Goal: Task Accomplishment & Management: Use online tool/utility

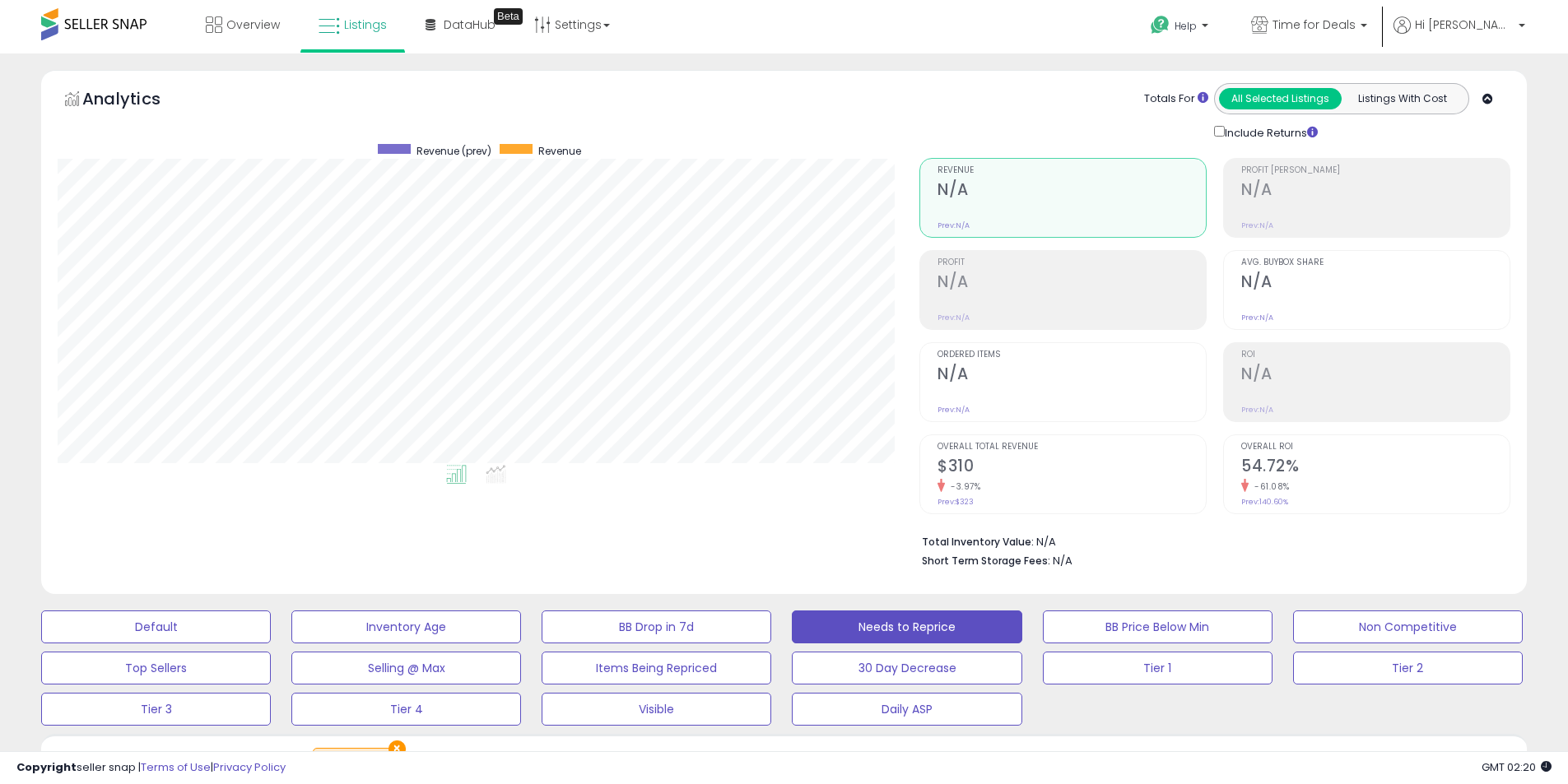
select select "**"
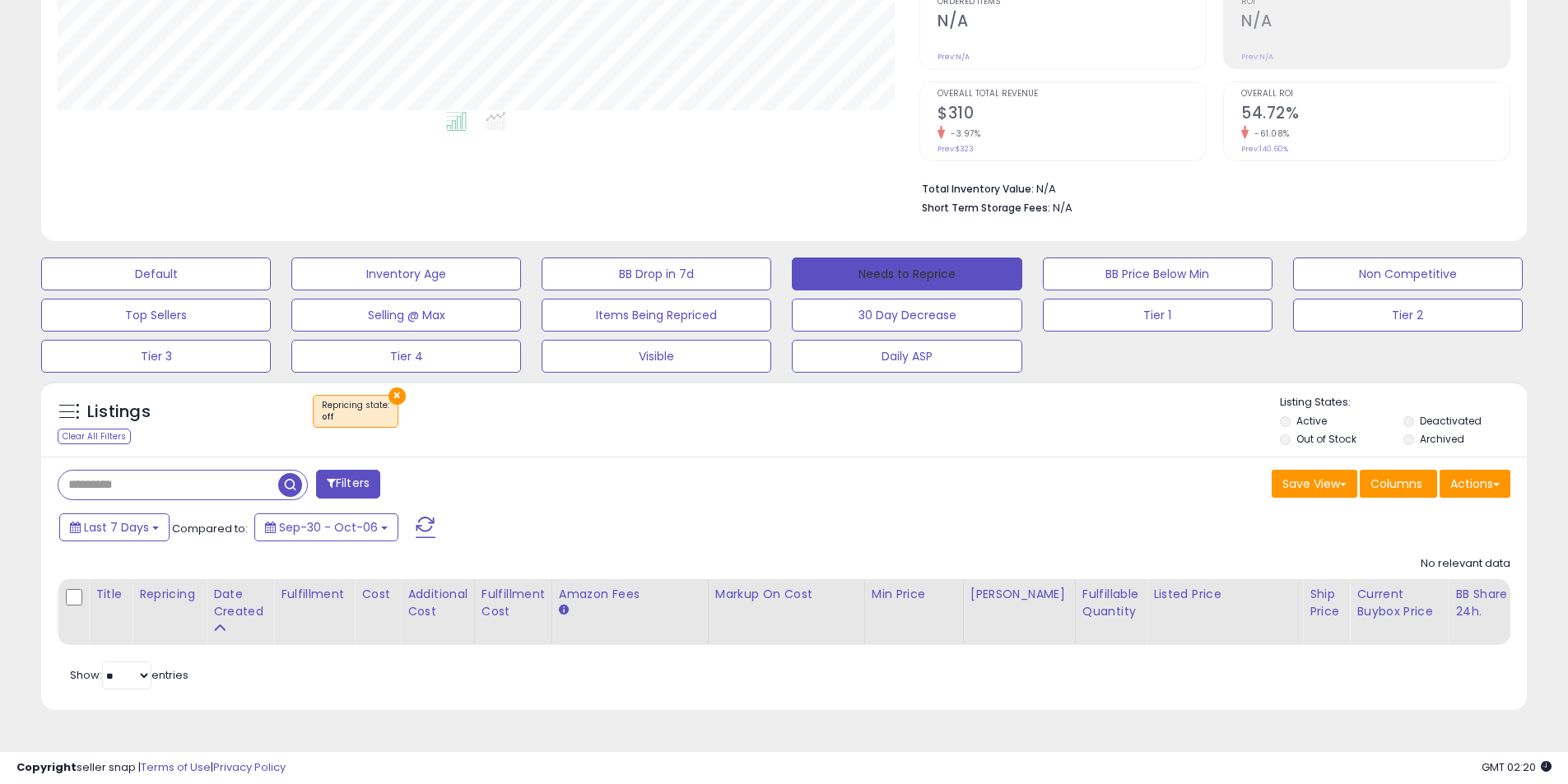
scroll to position [338, 862]
click at [873, 266] on button "Needs to Reprice" at bounding box center [906, 274] width 230 height 33
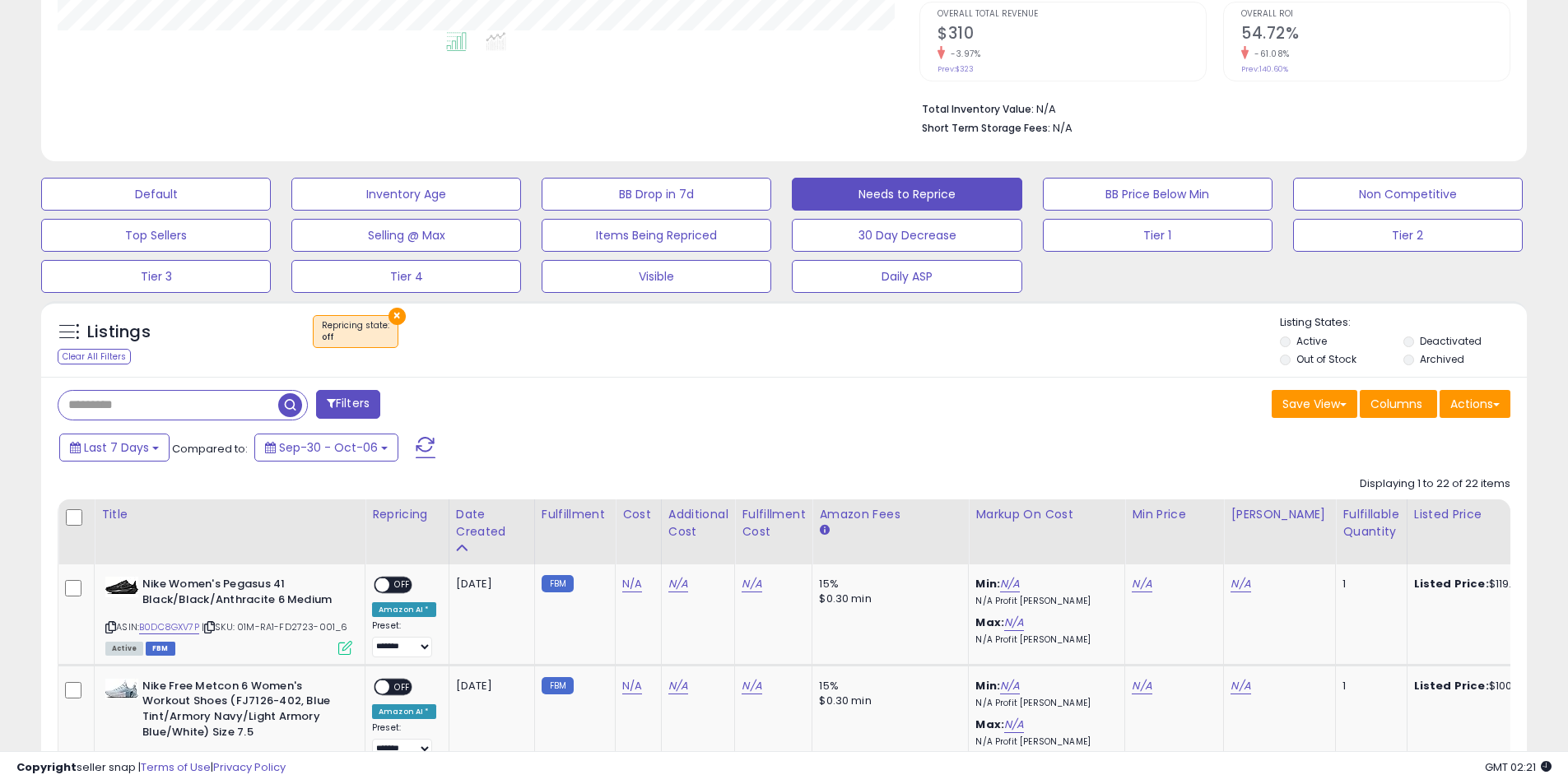
scroll to position [436, 0]
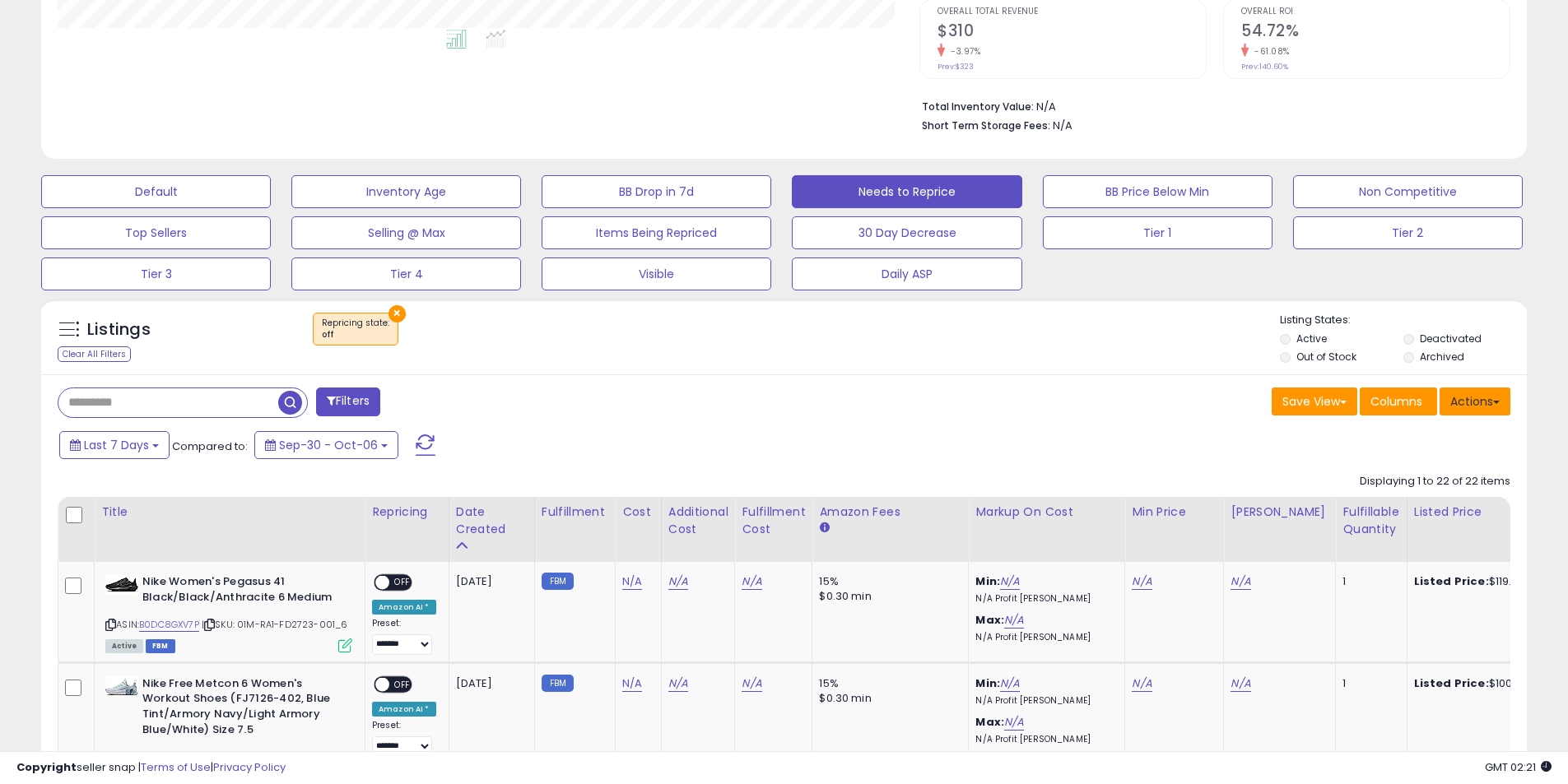
click at [1482, 401] on button "Actions" at bounding box center [1475, 401] width 71 height 28
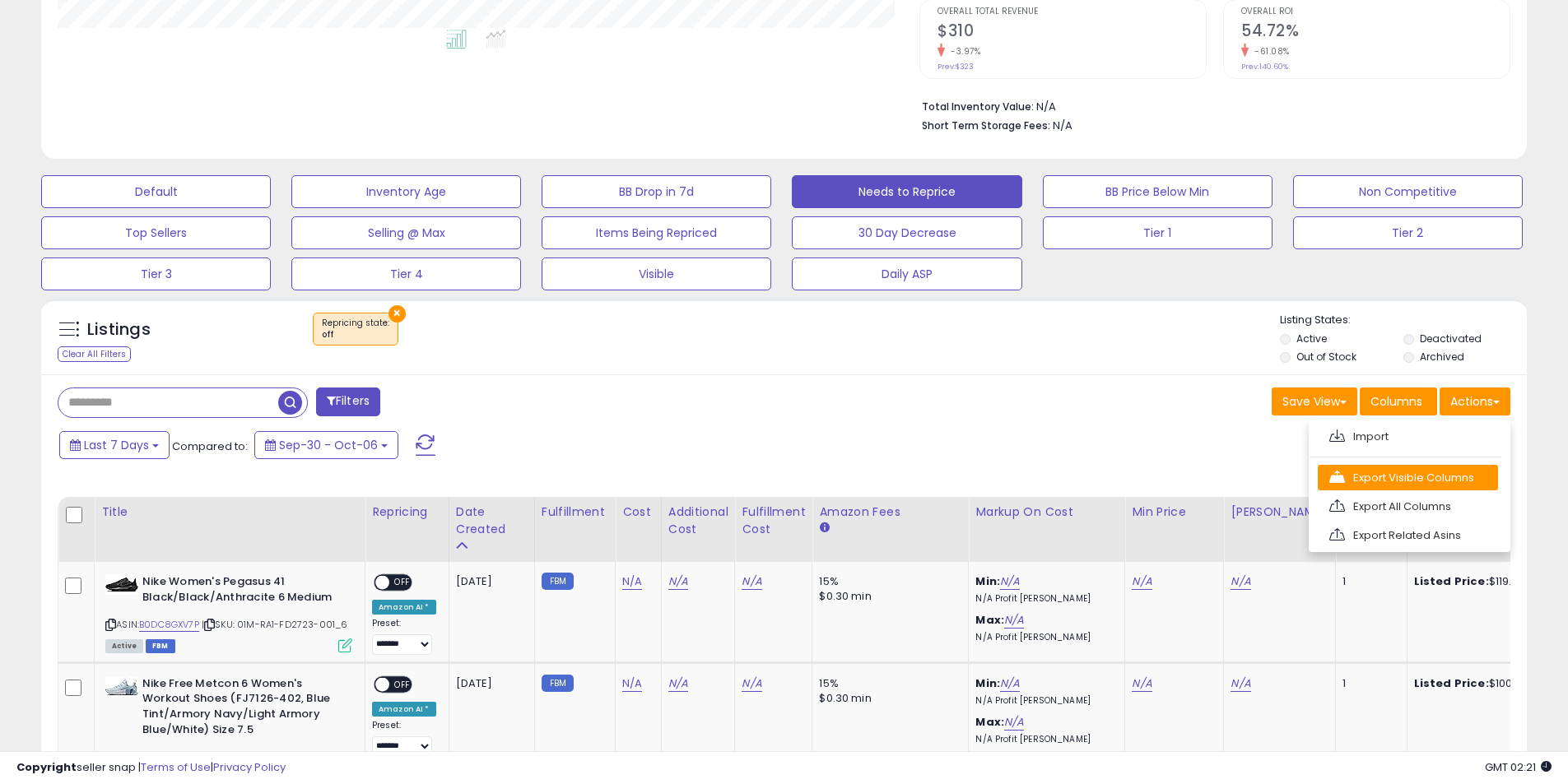
click at [1449, 484] on link "Export Visible Columns" at bounding box center [1406, 477] width 180 height 26
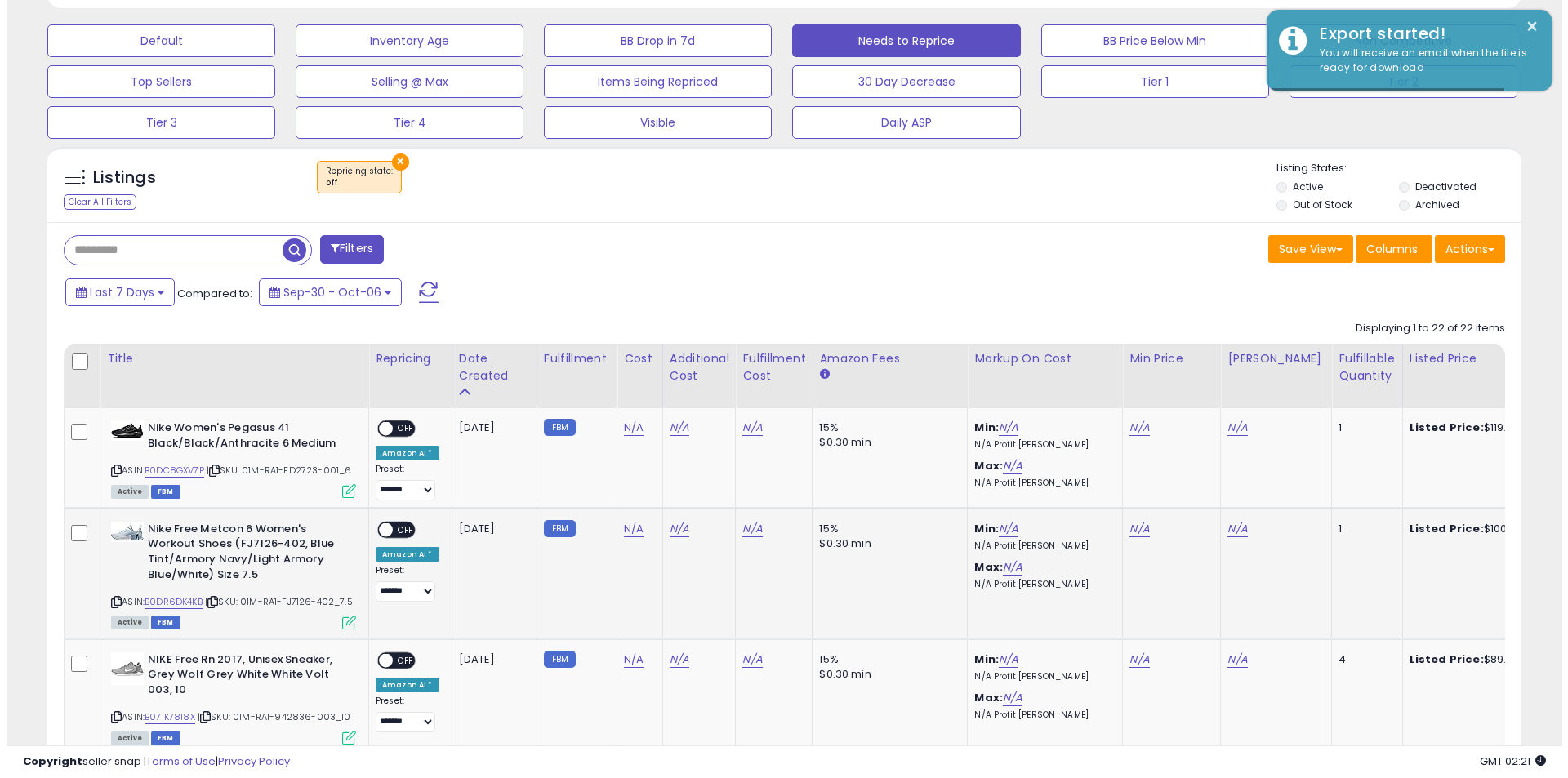
scroll to position [596, 0]
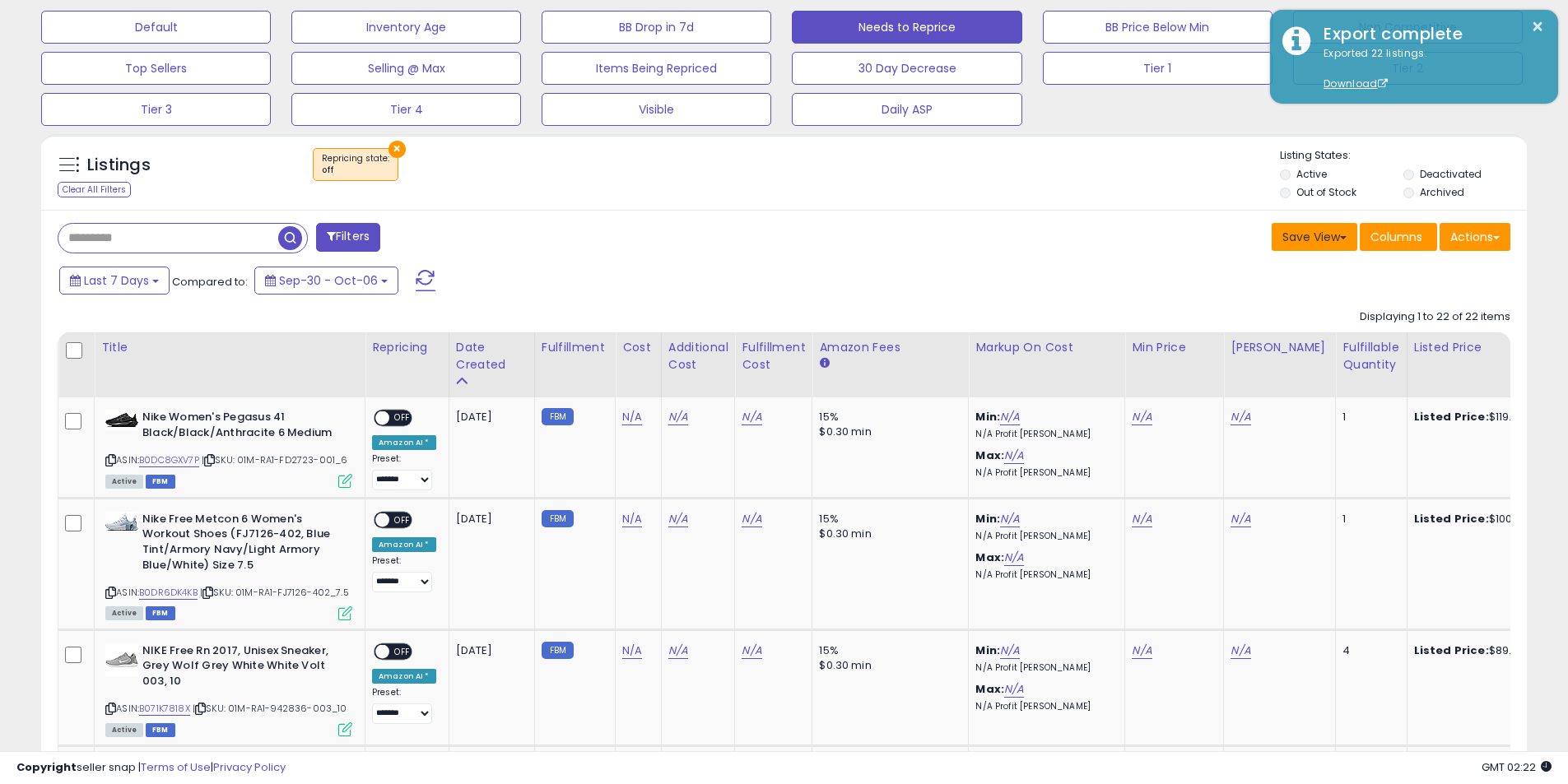
click at [1232, 225] on div "Save View Save As New View Columns Actions Import" at bounding box center [1153, 239] width 739 height 32
click at [1479, 231] on button "Actions" at bounding box center [1475, 237] width 71 height 28
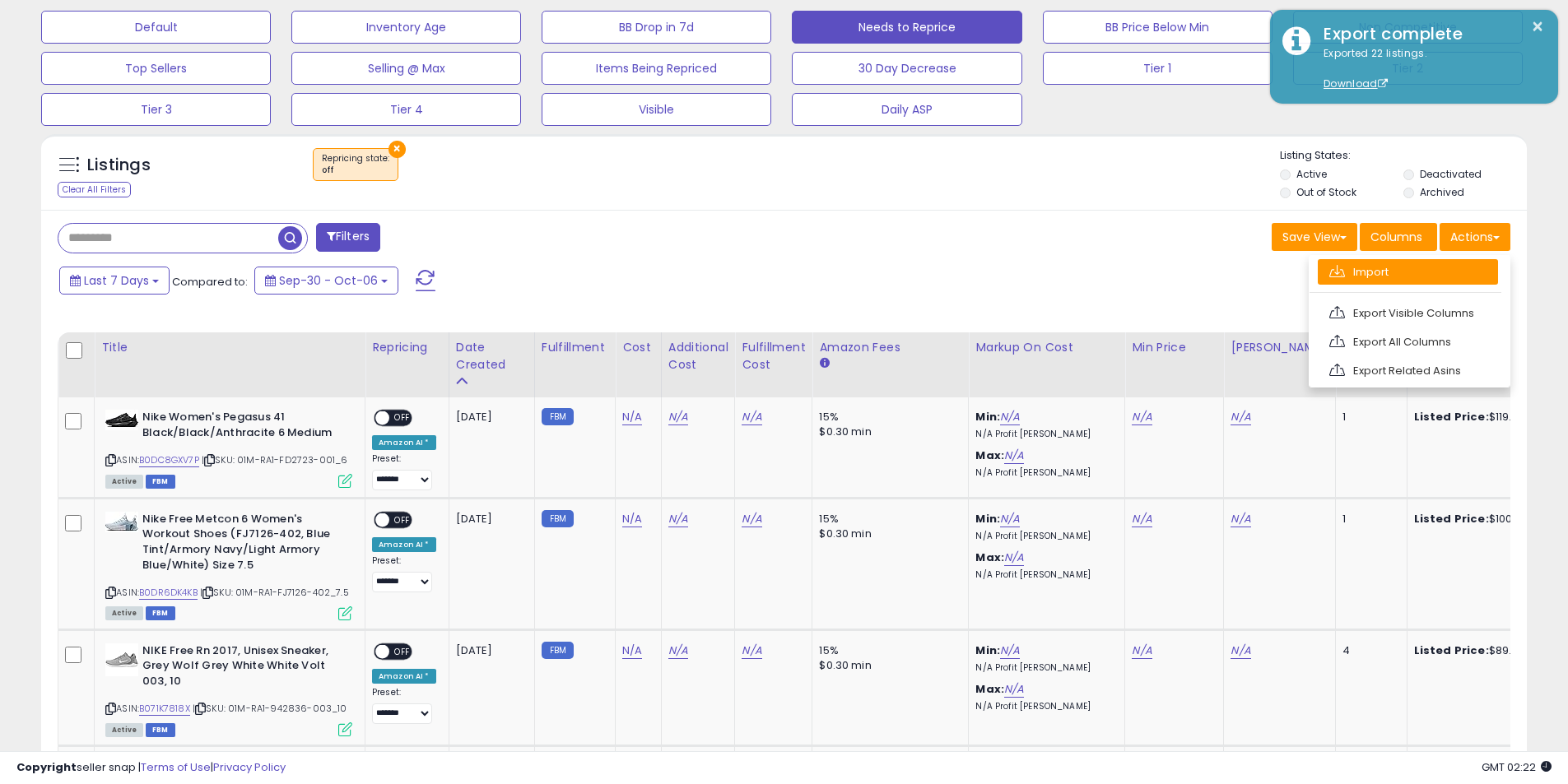
click at [1425, 266] on link "Import" at bounding box center [1406, 271] width 180 height 26
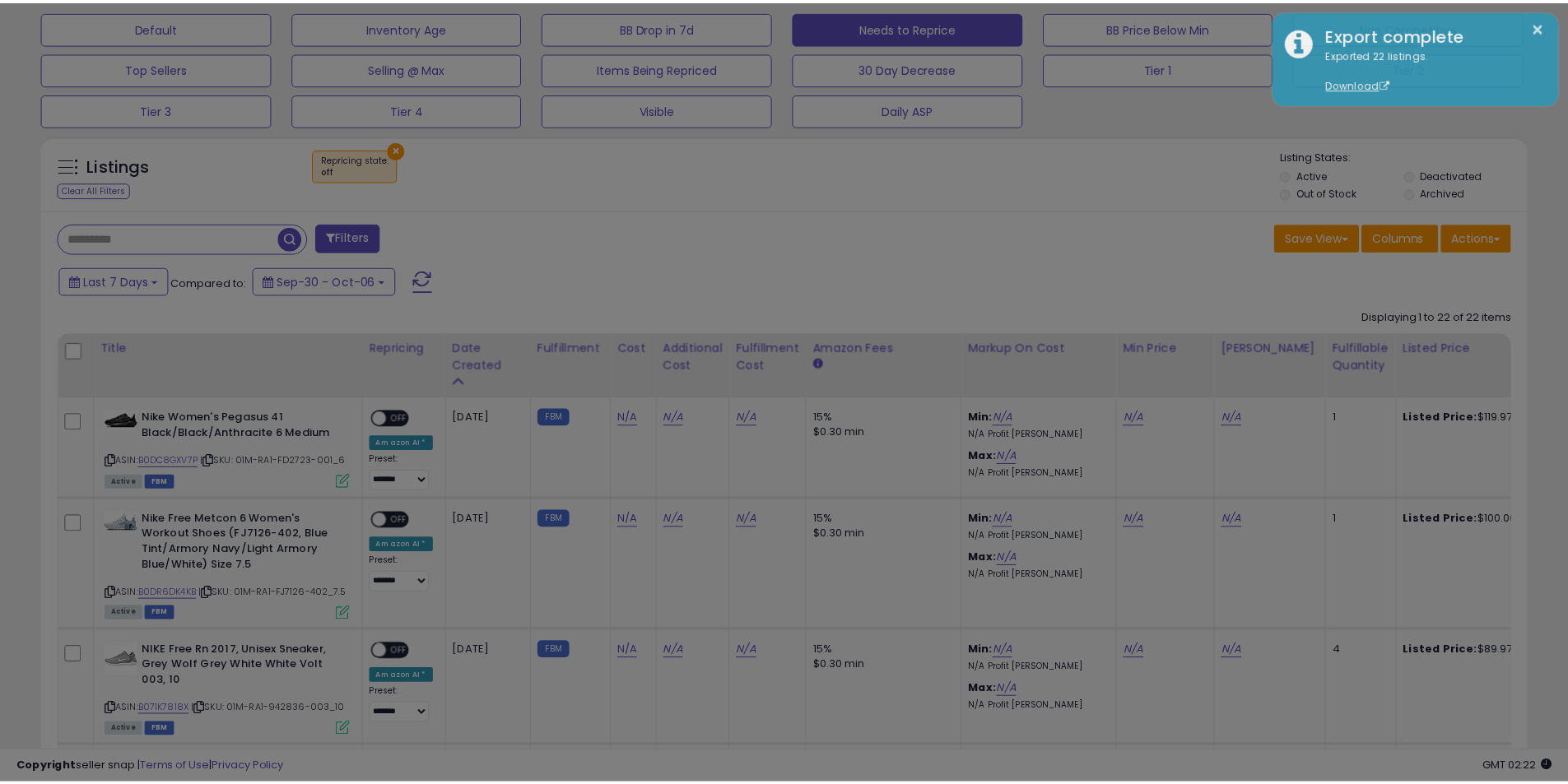
scroll to position [338, 869]
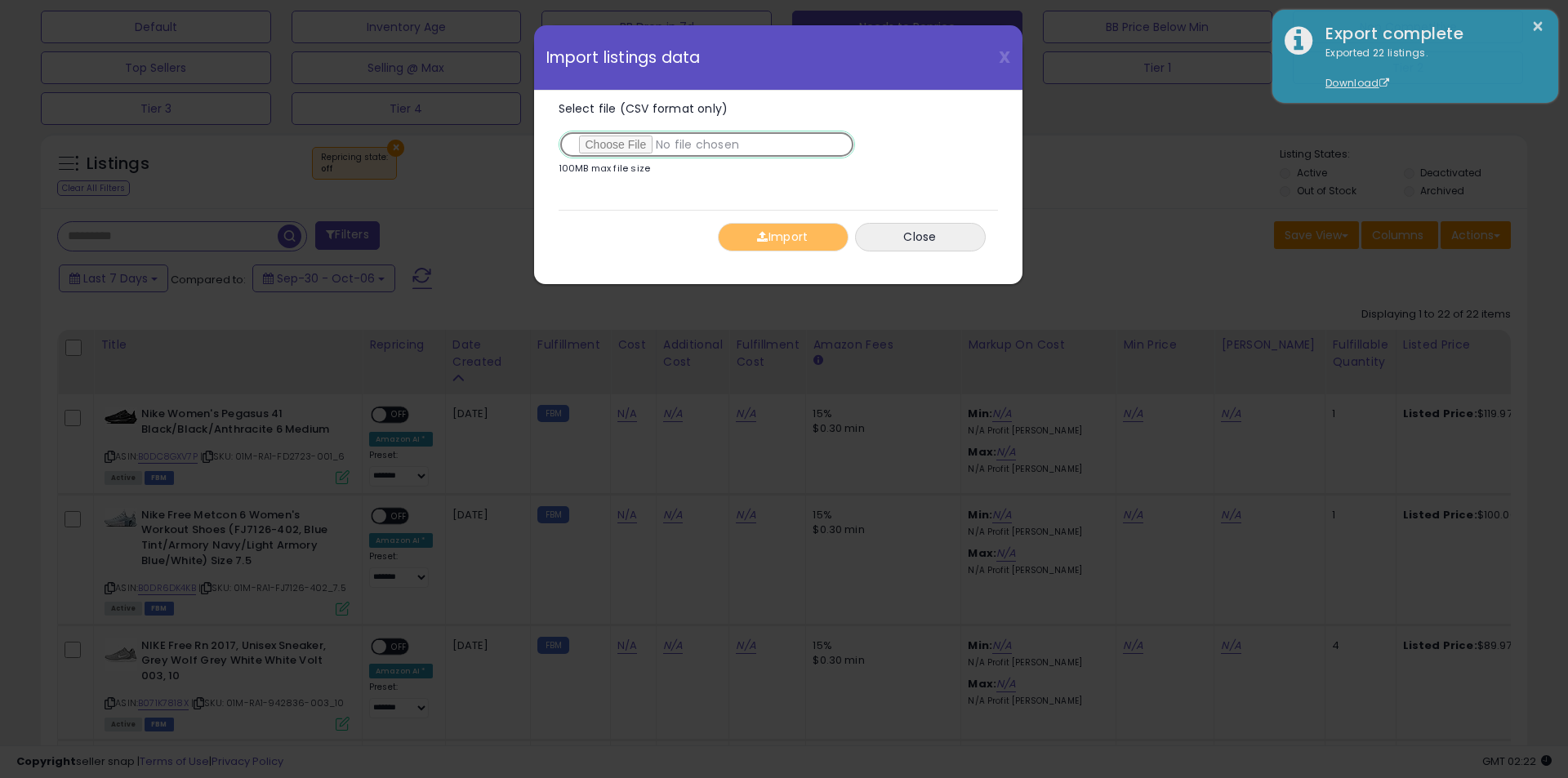
click at [630, 148] on input "Select file (CSV format only)" at bounding box center [707, 144] width 297 height 28
type input "**********"
click at [735, 233] on button "Import" at bounding box center [783, 238] width 131 height 29
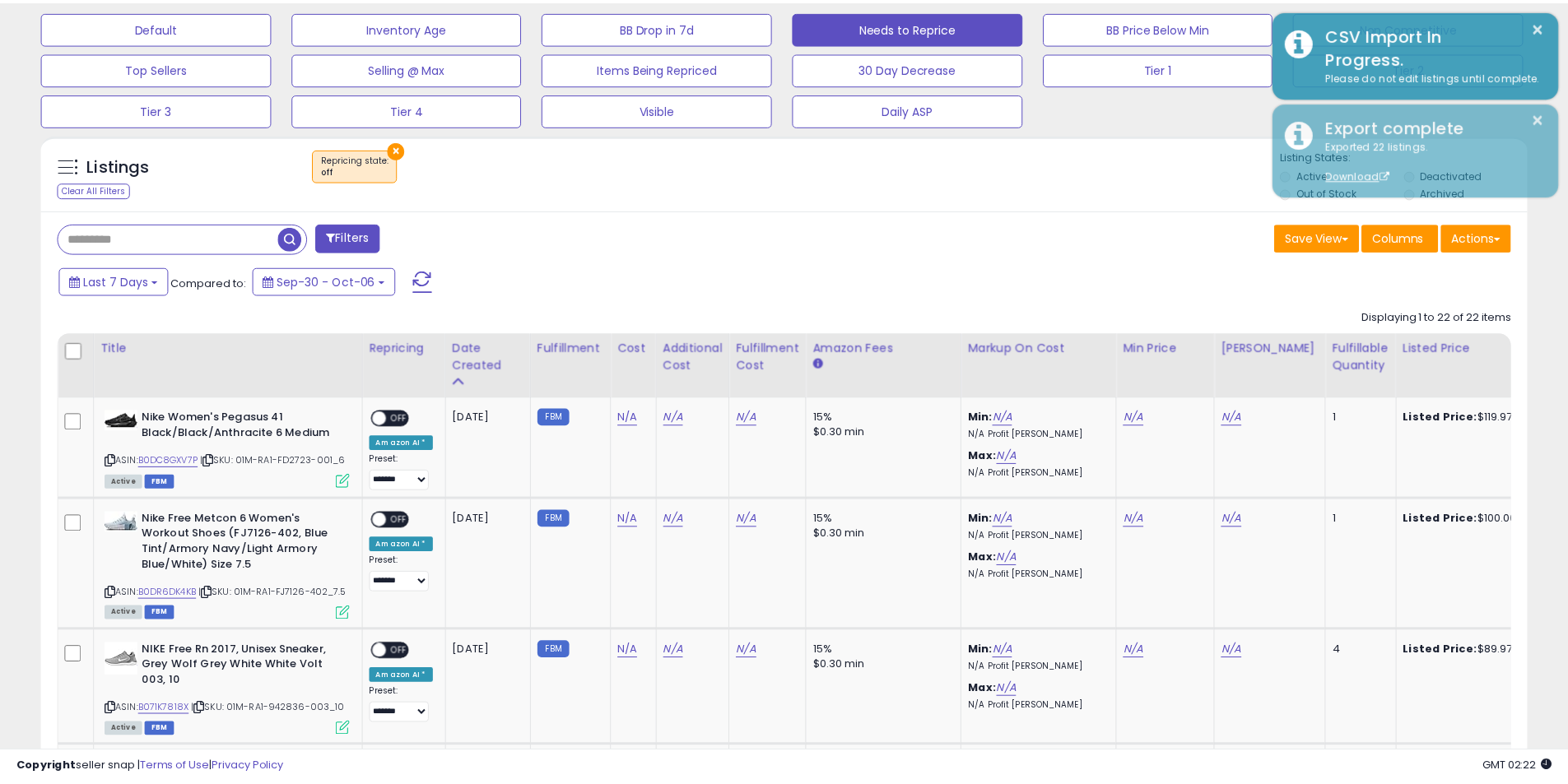
scroll to position [822515, 821991]
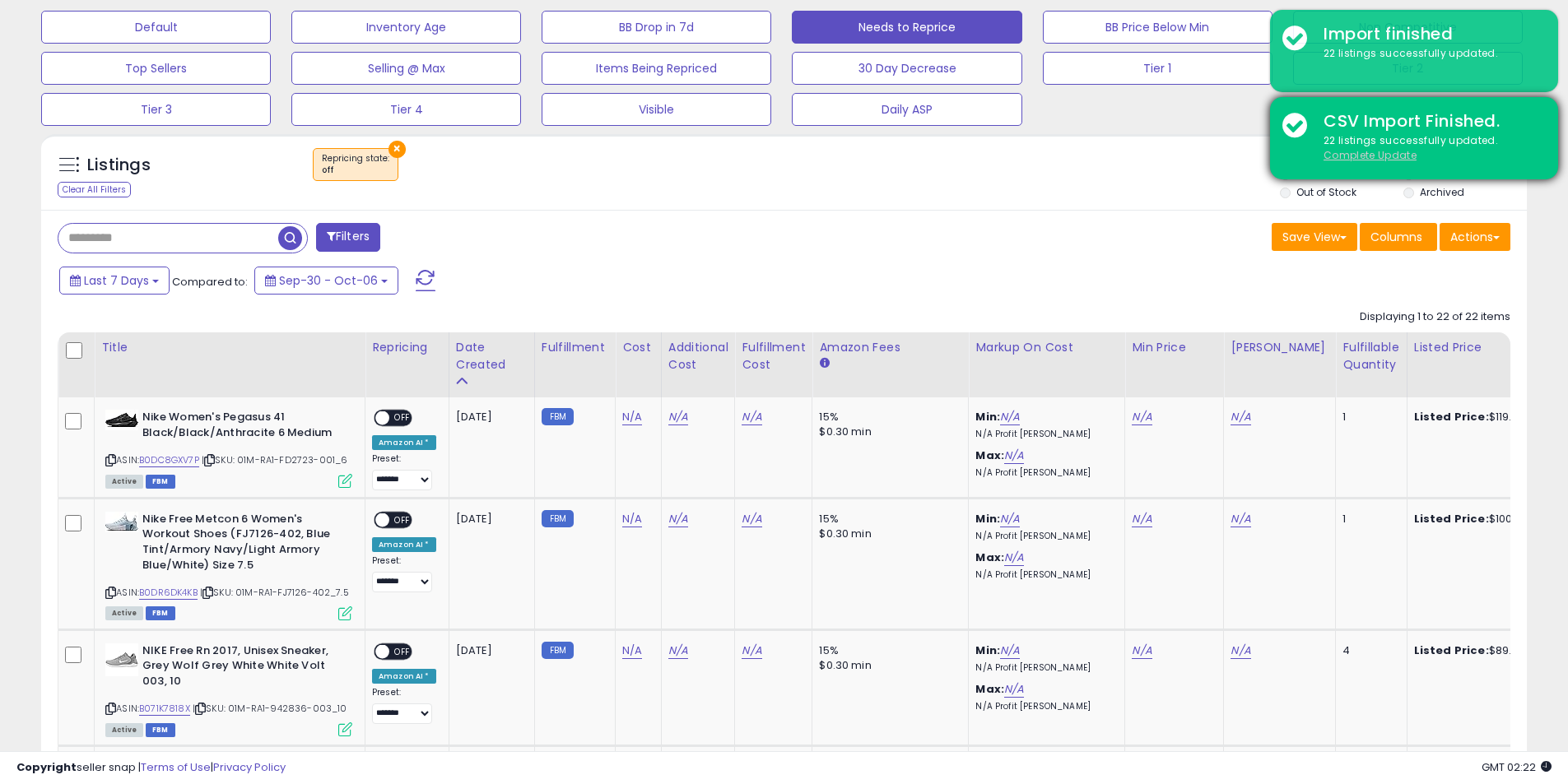
click at [1364, 155] on u "Complete Update" at bounding box center [1369, 155] width 93 height 14
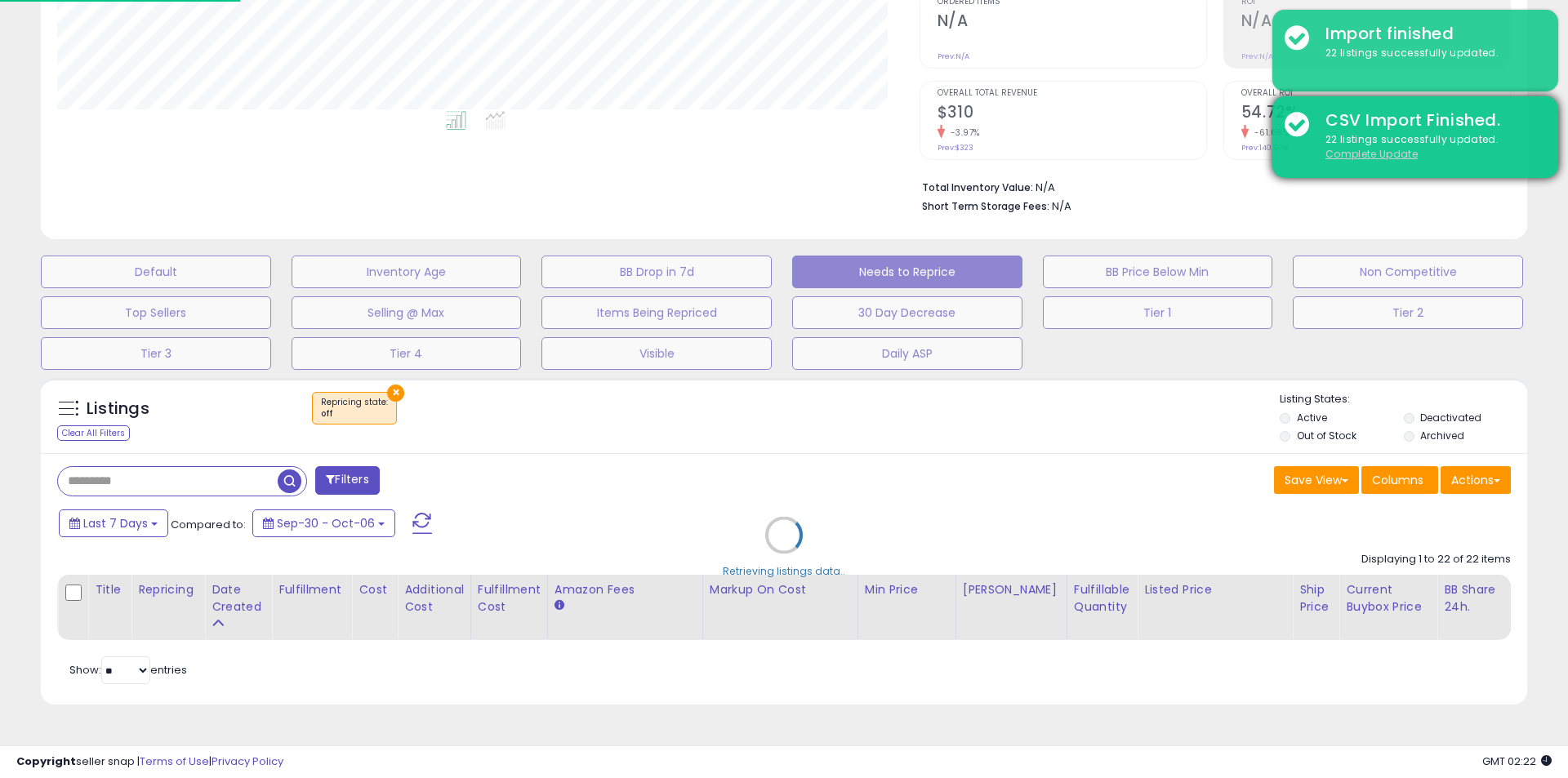
scroll to position [816220, 815977]
click at [1344, 153] on u "Complete Update" at bounding box center [1371, 154] width 93 height 14
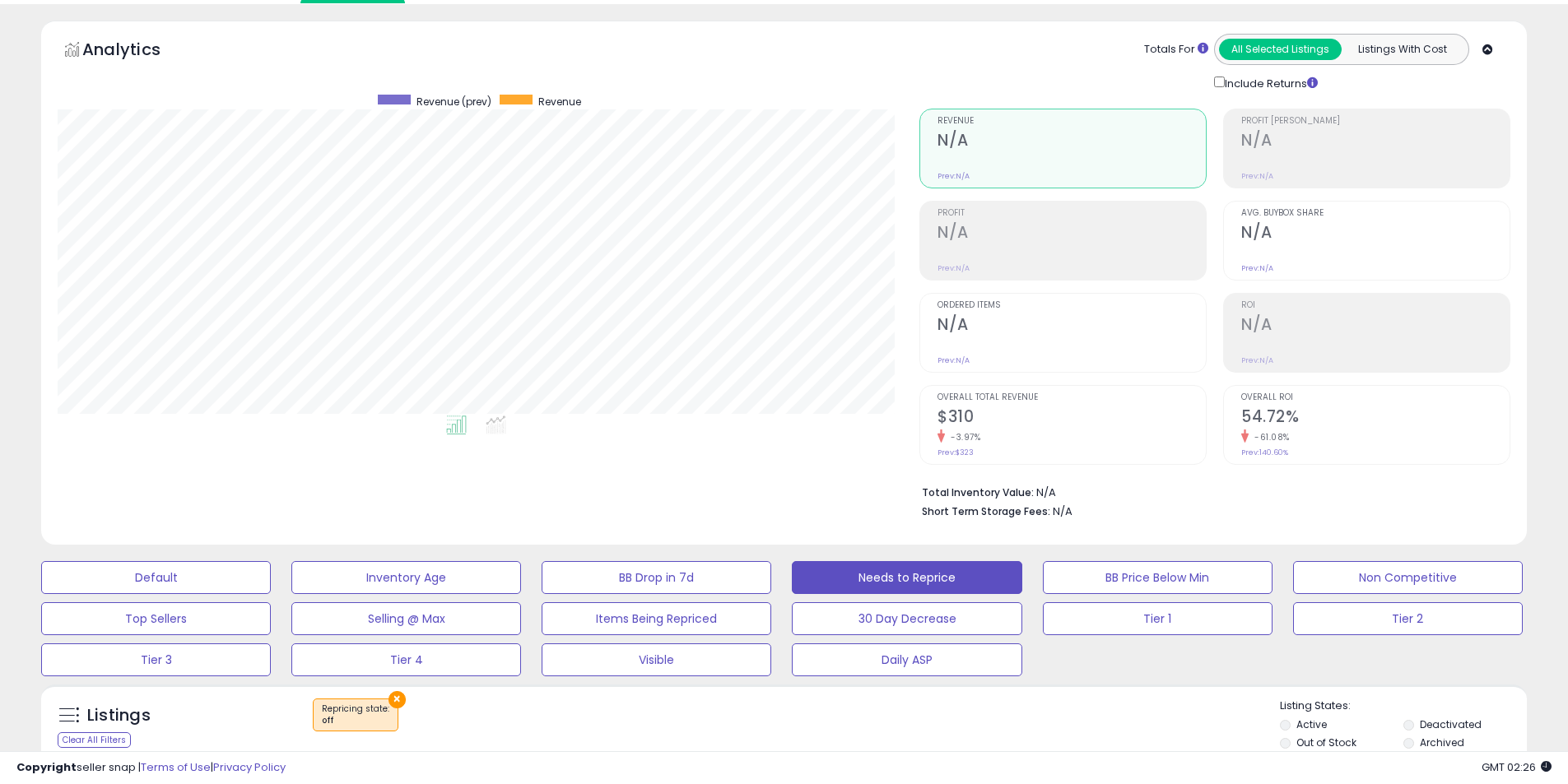
scroll to position [0, 0]
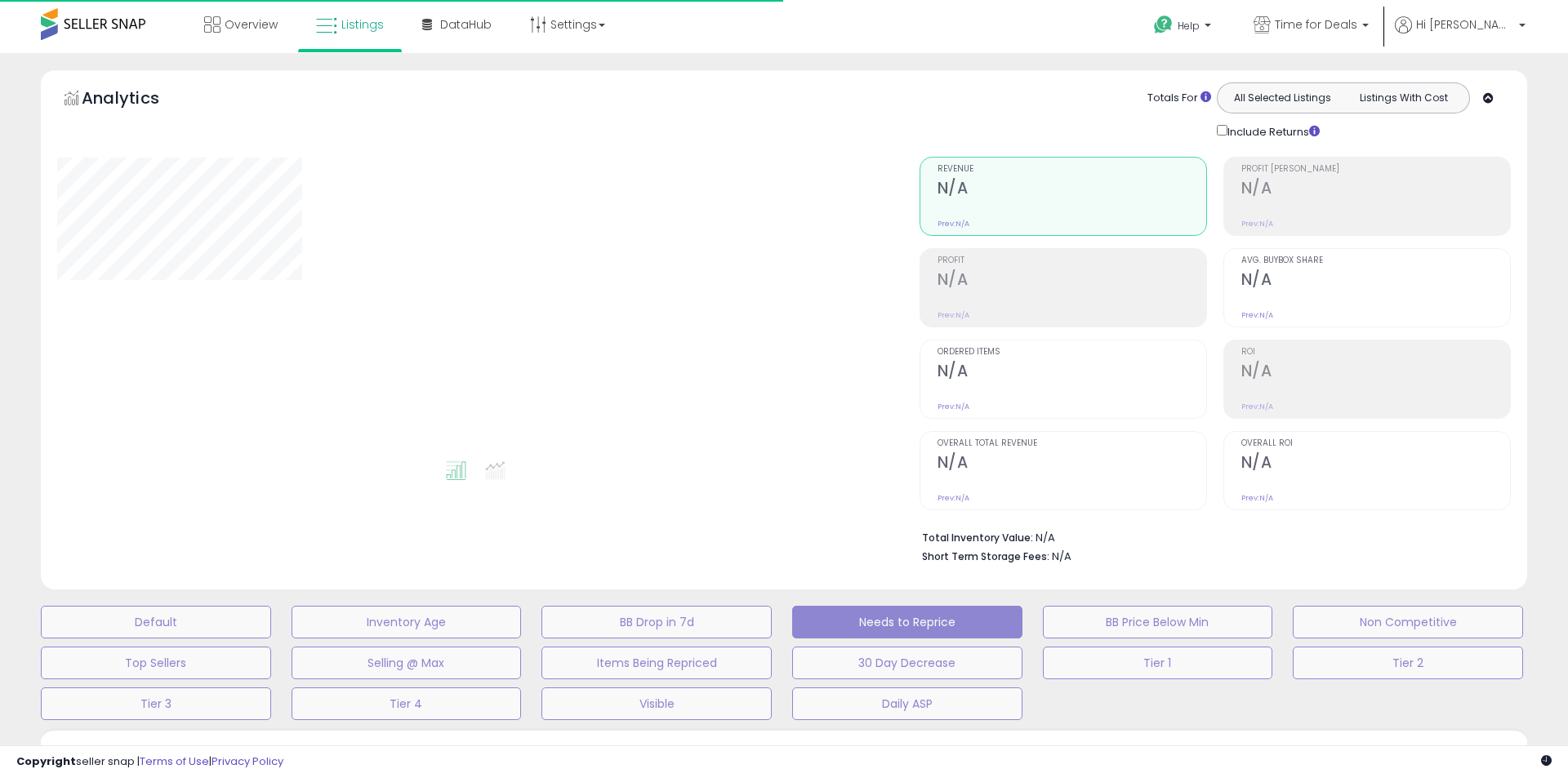
select select "**"
